Goal: Information Seeking & Learning: Learn about a topic

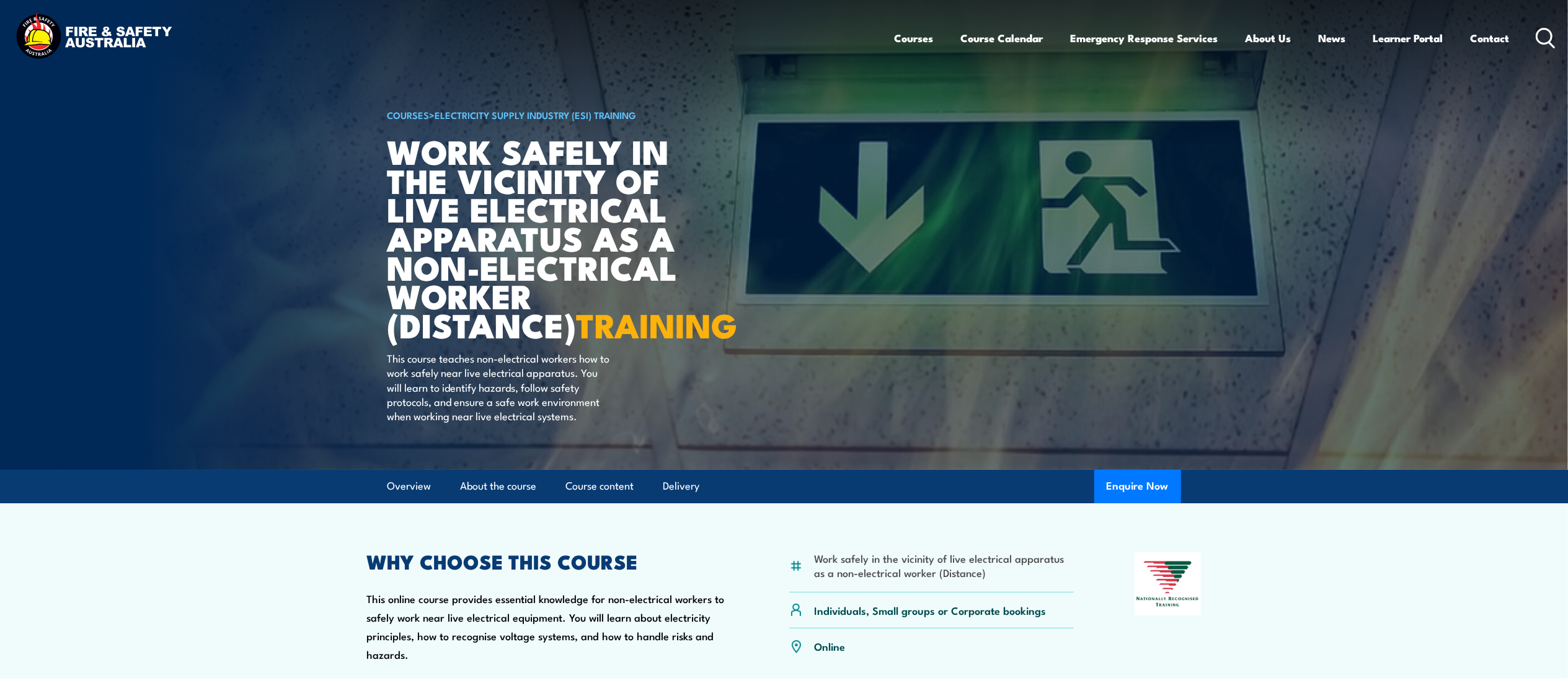
click at [1546, 36] on icon at bounding box center [1546, 38] width 20 height 20
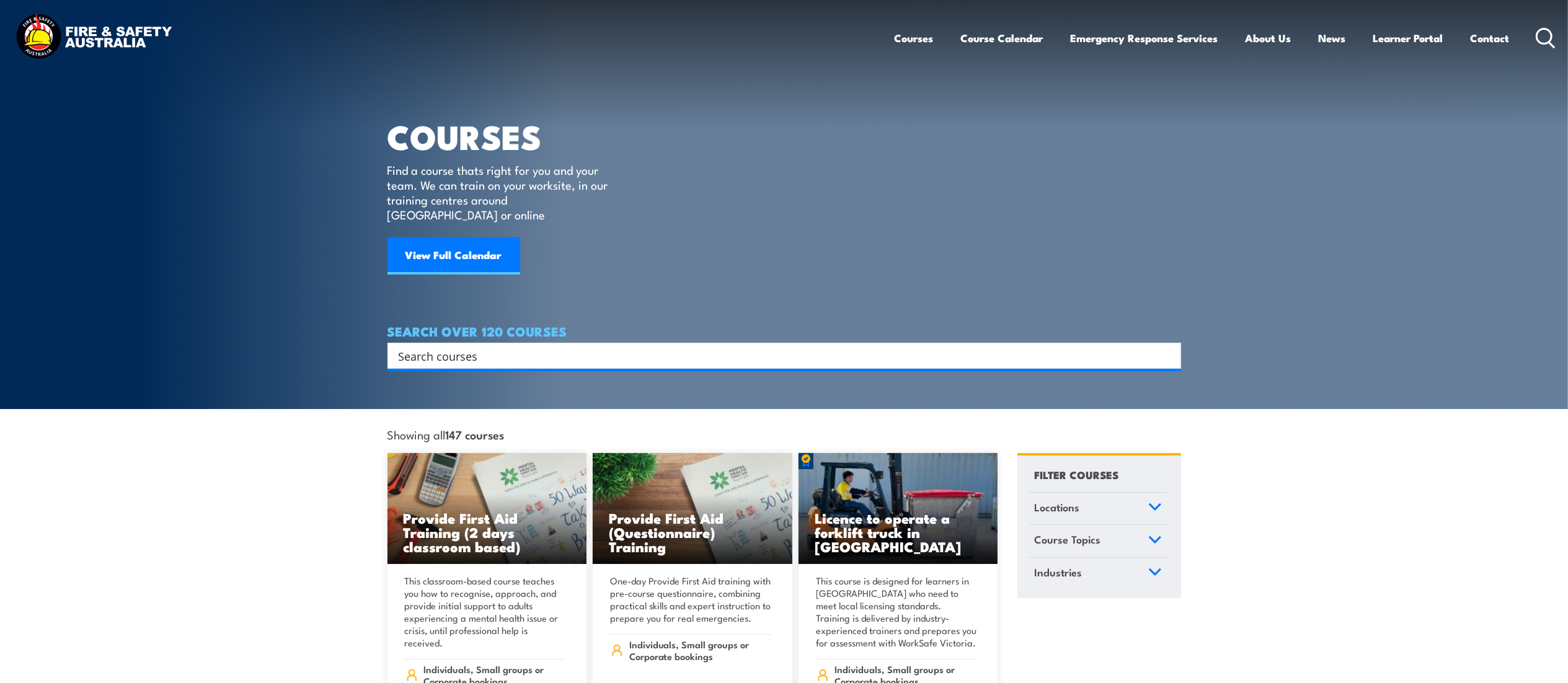
click at [497, 346] on input "Search input" at bounding box center [776, 355] width 755 height 18
paste input "107036"
type input "107036"
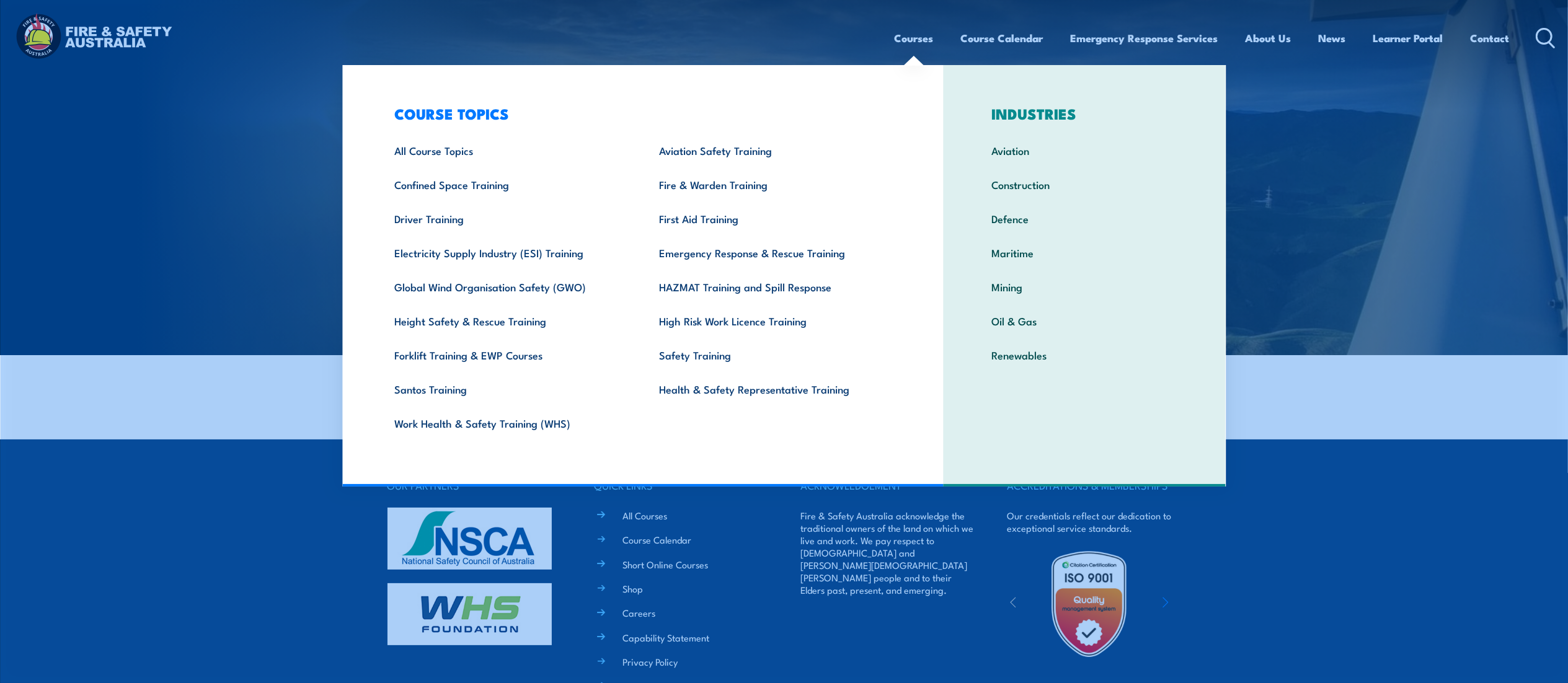
click at [926, 40] on link "Courses" at bounding box center [914, 38] width 39 height 33
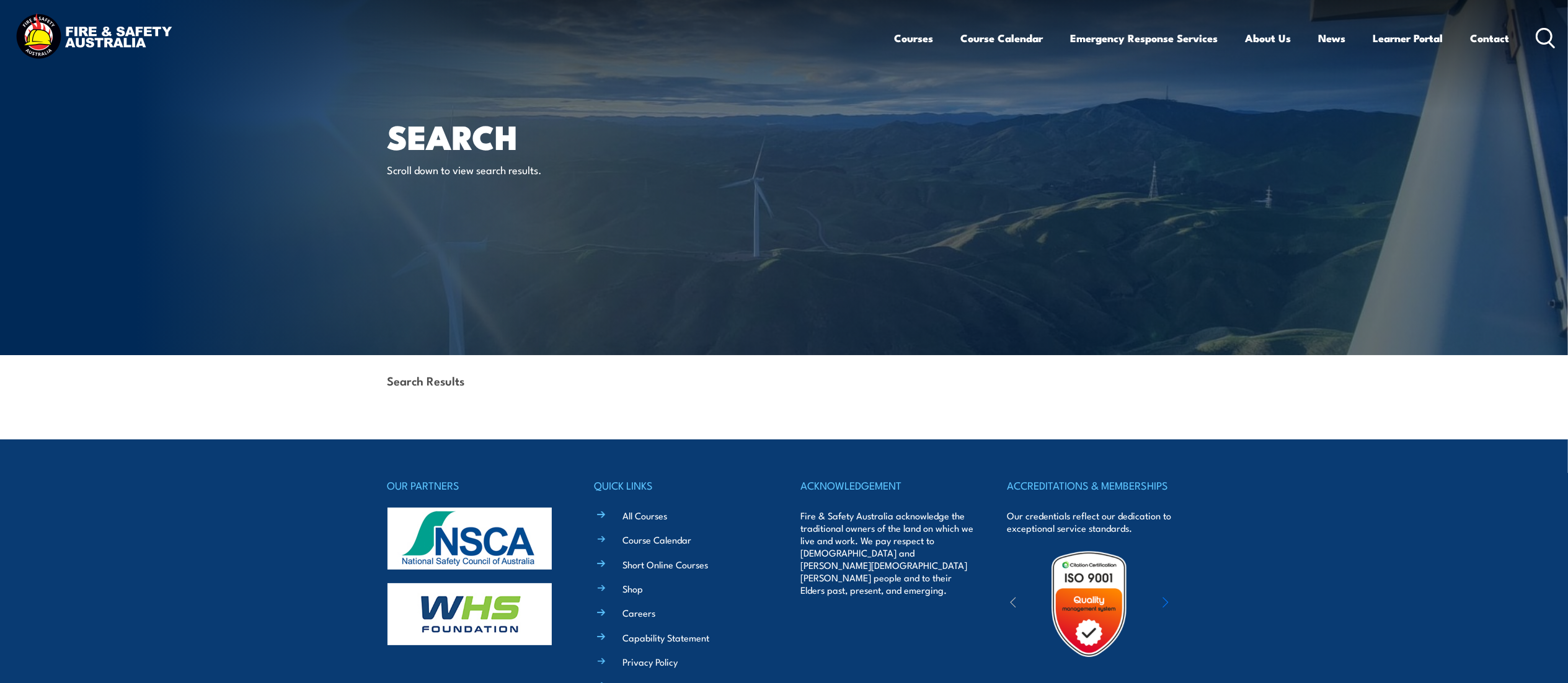
click at [1537, 41] on icon at bounding box center [1546, 38] width 20 height 20
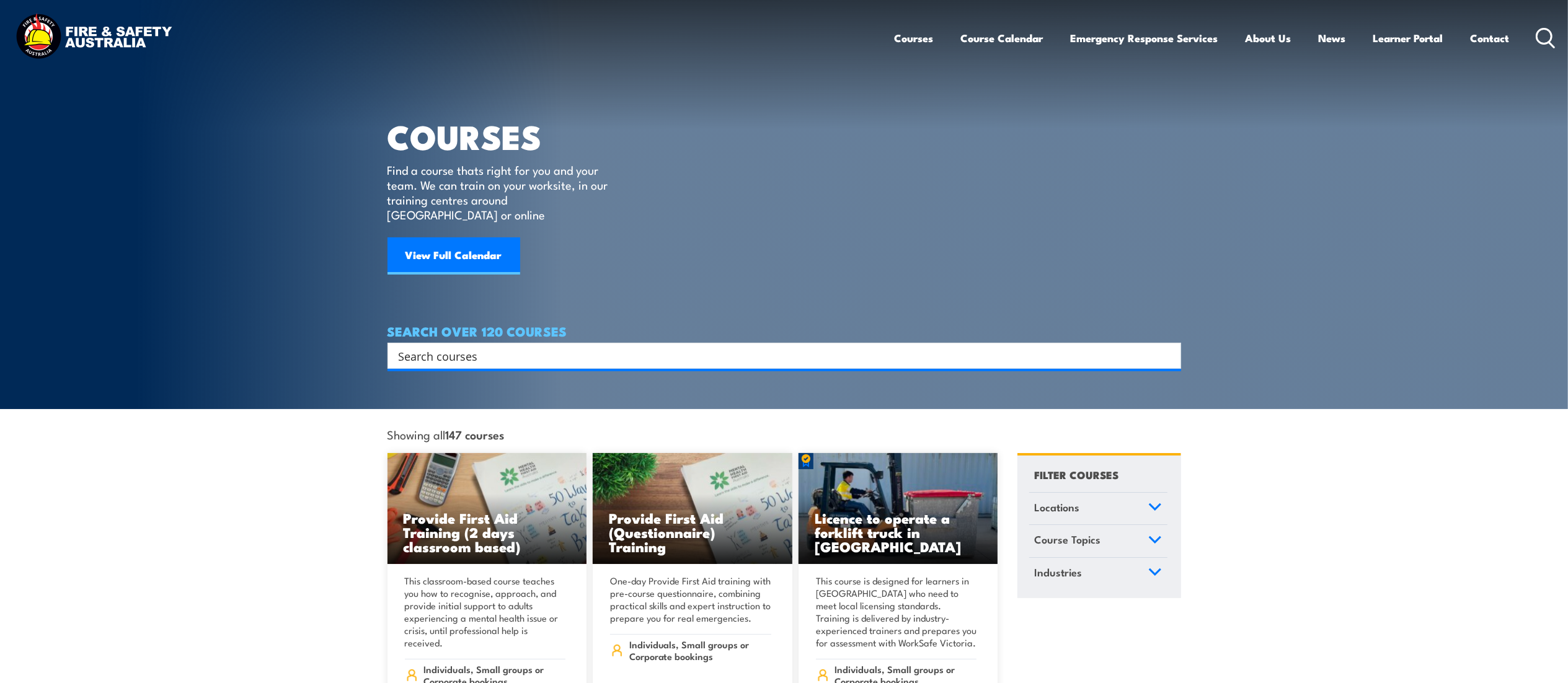
click at [487, 346] on input "Search input" at bounding box center [776, 355] width 755 height 18
type input "apply work"
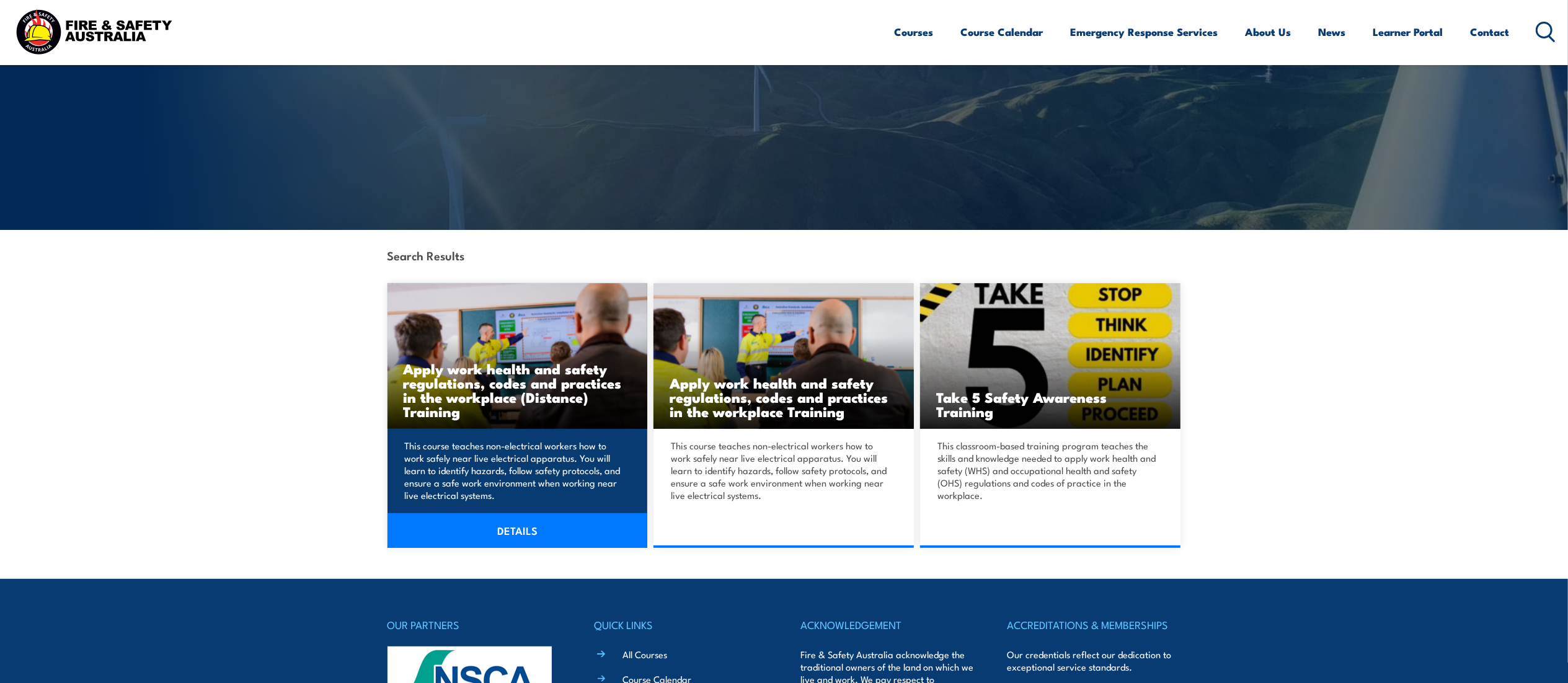
scroll to position [136, 0]
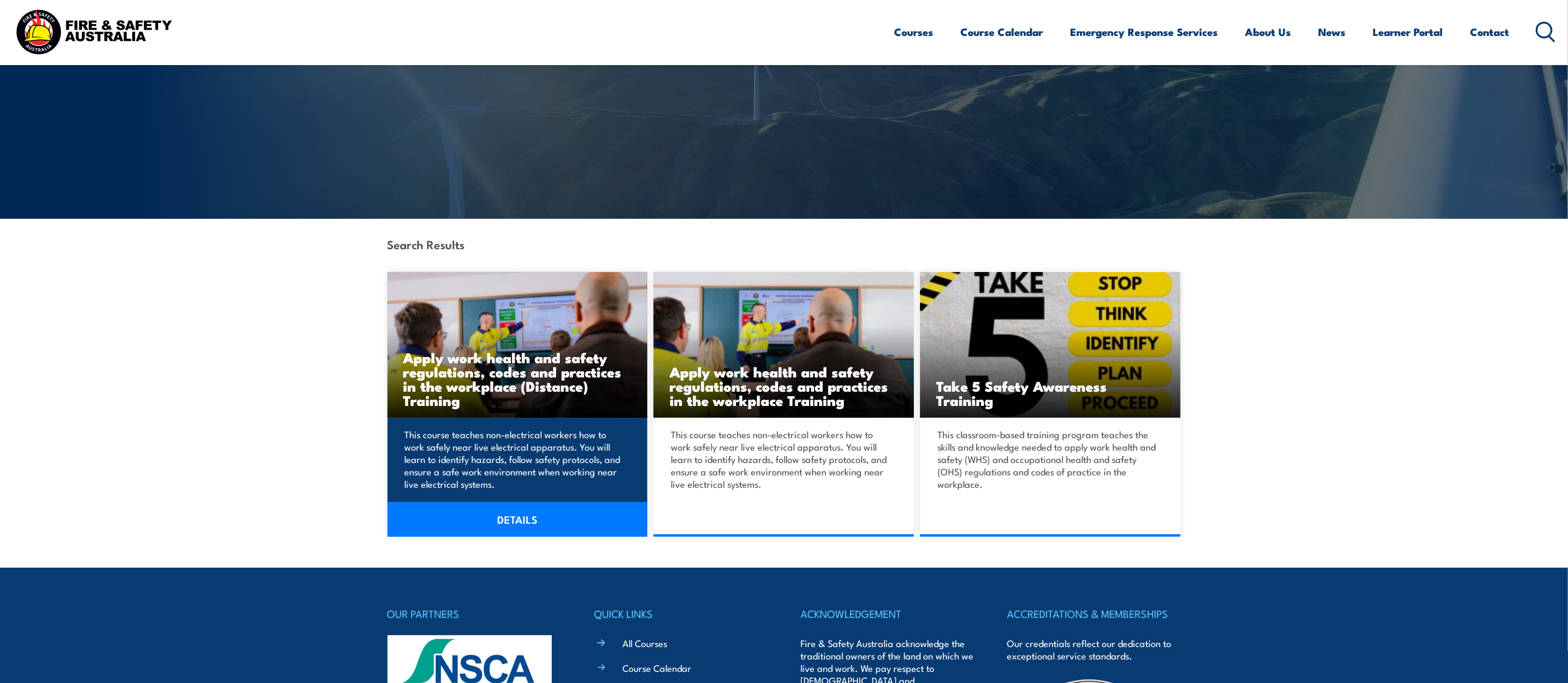
click at [485, 520] on link "DETAILS" at bounding box center [518, 520] width 260 height 35
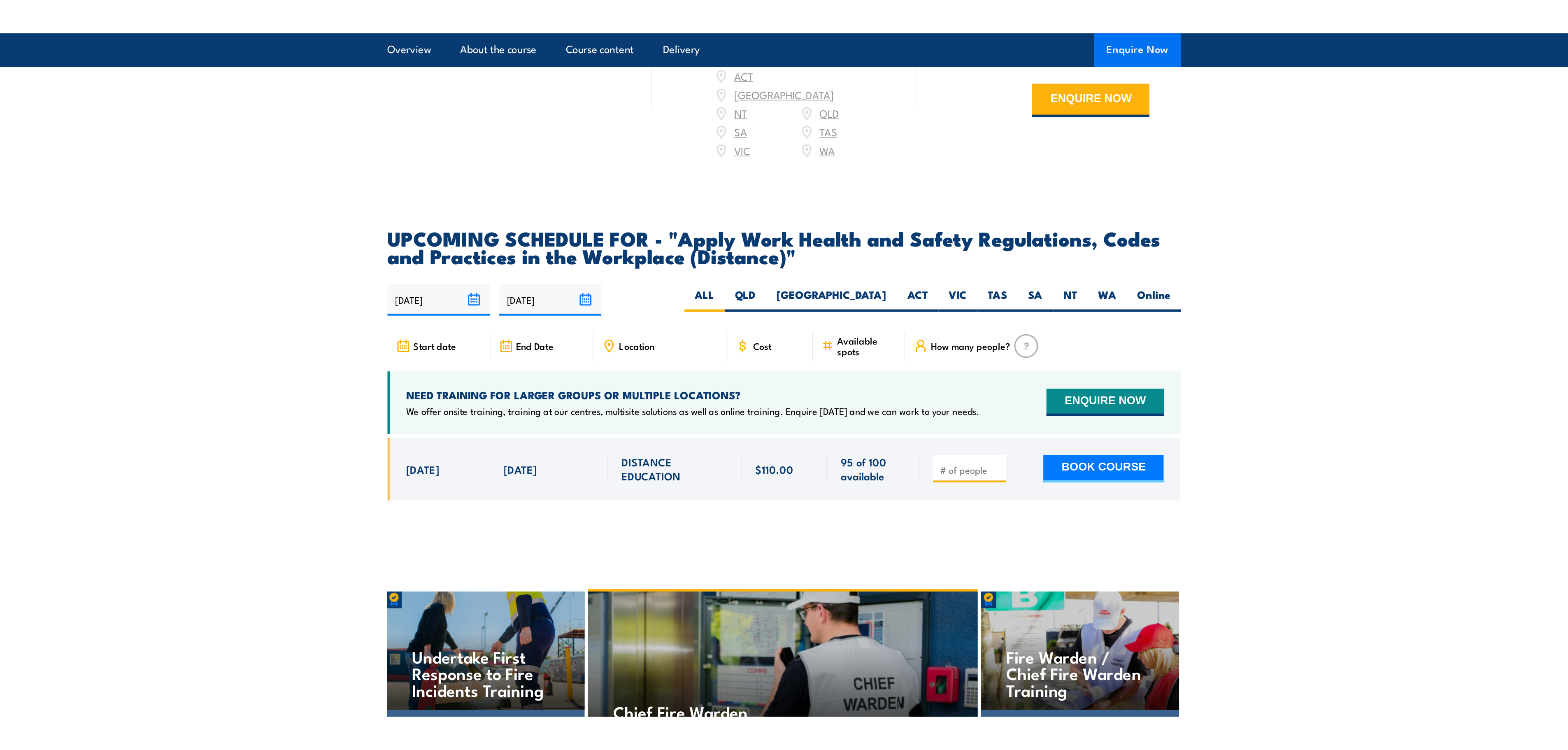
scroll to position [1190, 0]
